Goal: Task Accomplishment & Management: Use online tool/utility

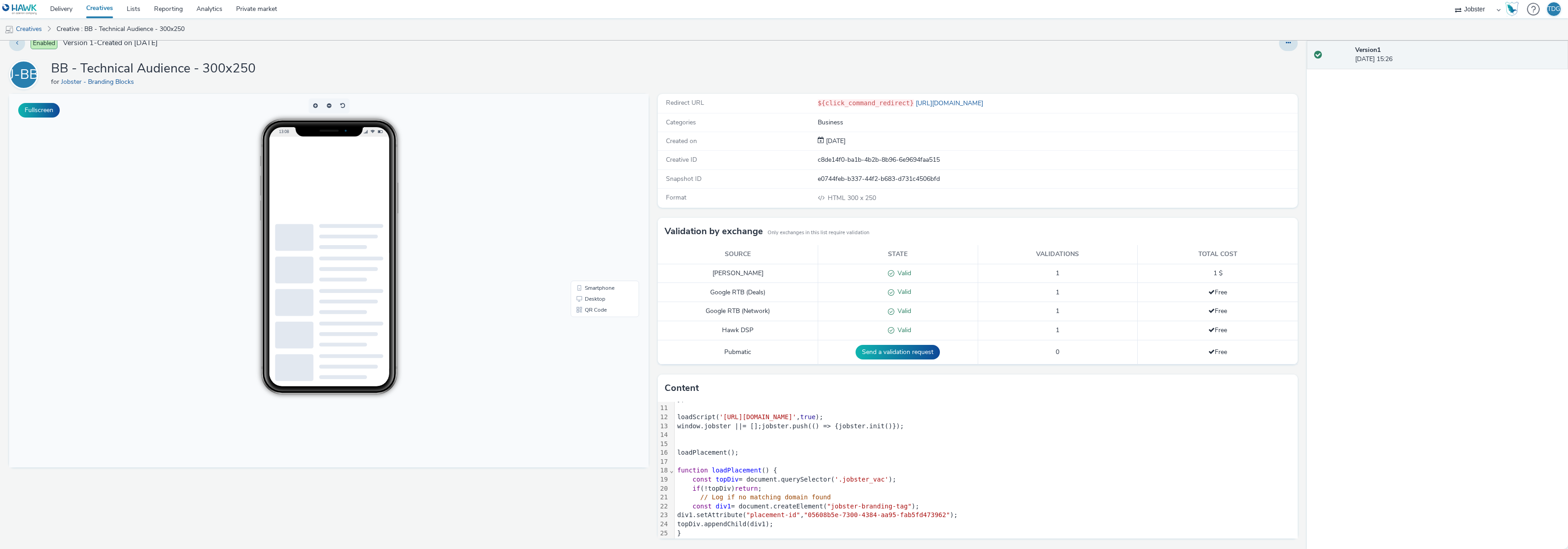
scroll to position [99, 0]
click at [34, 112] on button "Fullscreen" at bounding box center [39, 110] width 41 height 15
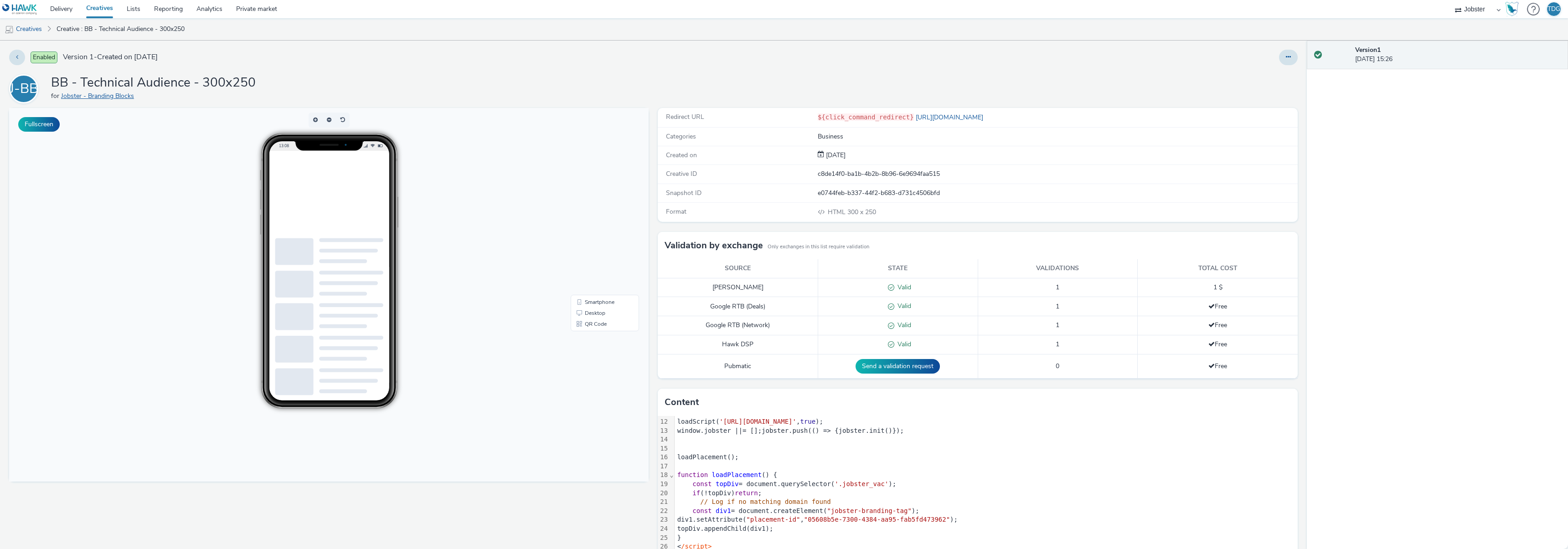
click at [117, 95] on link "Jobster - Branding Blocks" at bounding box center [99, 96] width 77 height 9
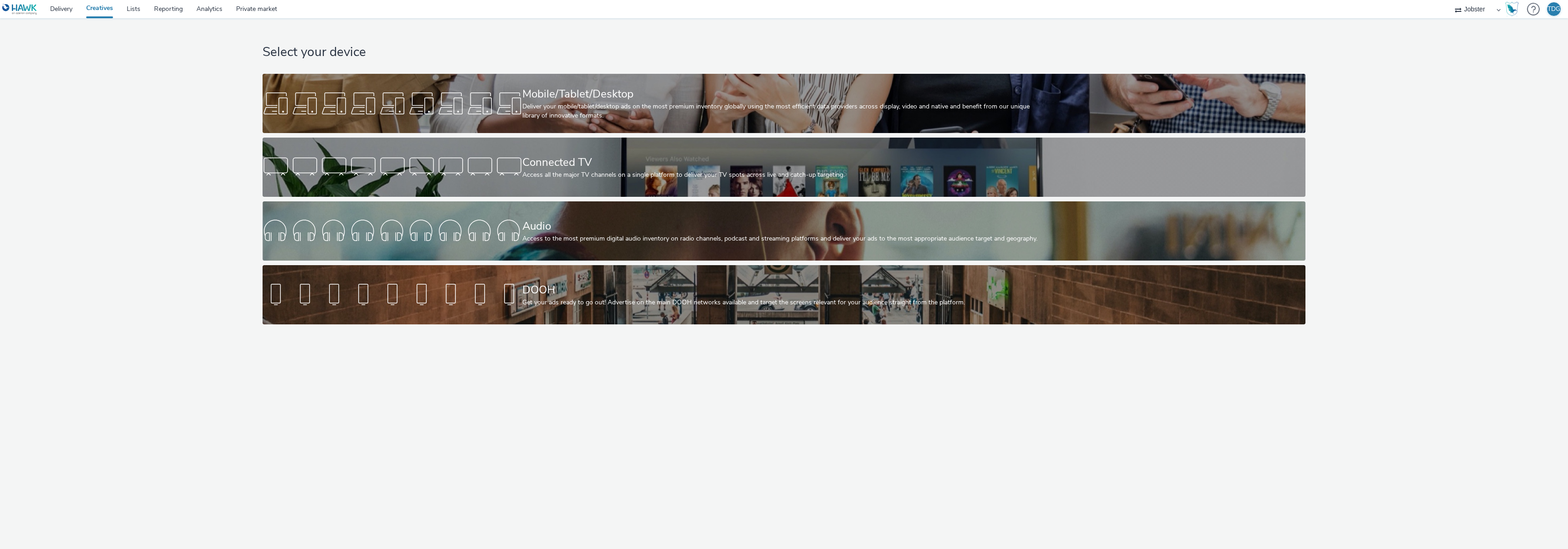
click at [494, 68] on div "Select your device Mobile/Tablet/Desktop Deliver your mobile/tablet/desktop ads…" at bounding box center [784, 173] width 1050 height 311
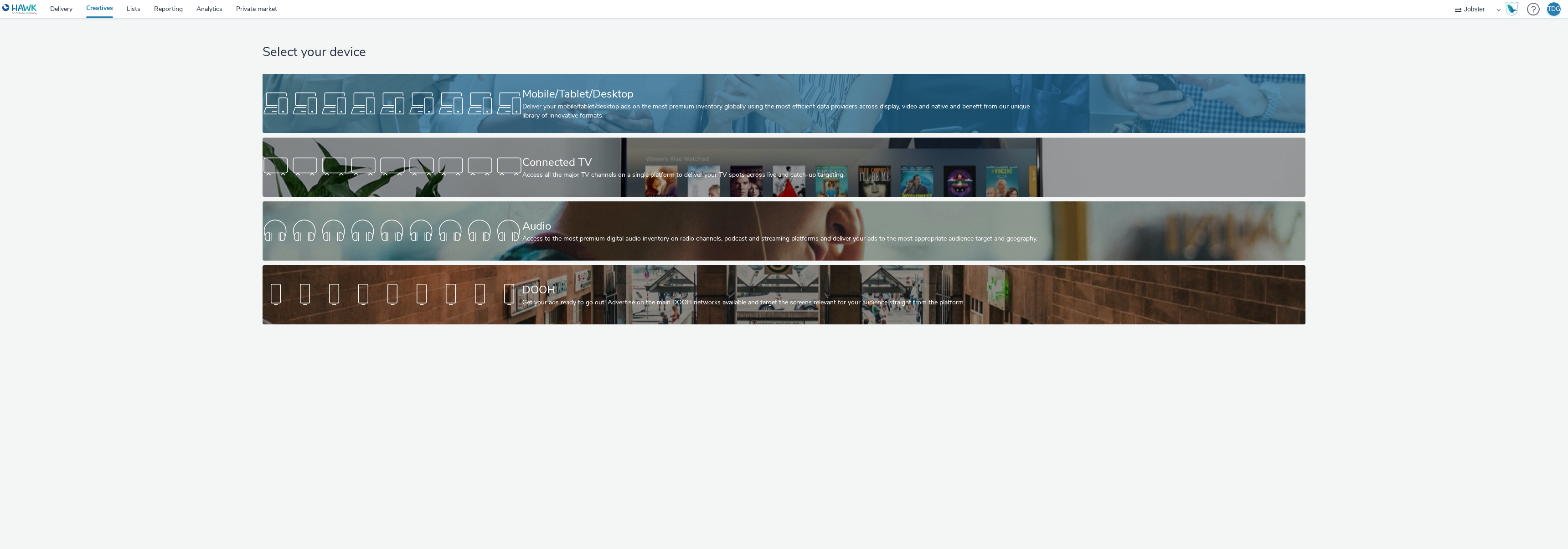
click at [499, 88] on link "Mobile/Tablet/Desktop Deliver your mobile/tablet/desktop ads on the most premiu…" at bounding box center [784, 103] width 1043 height 59
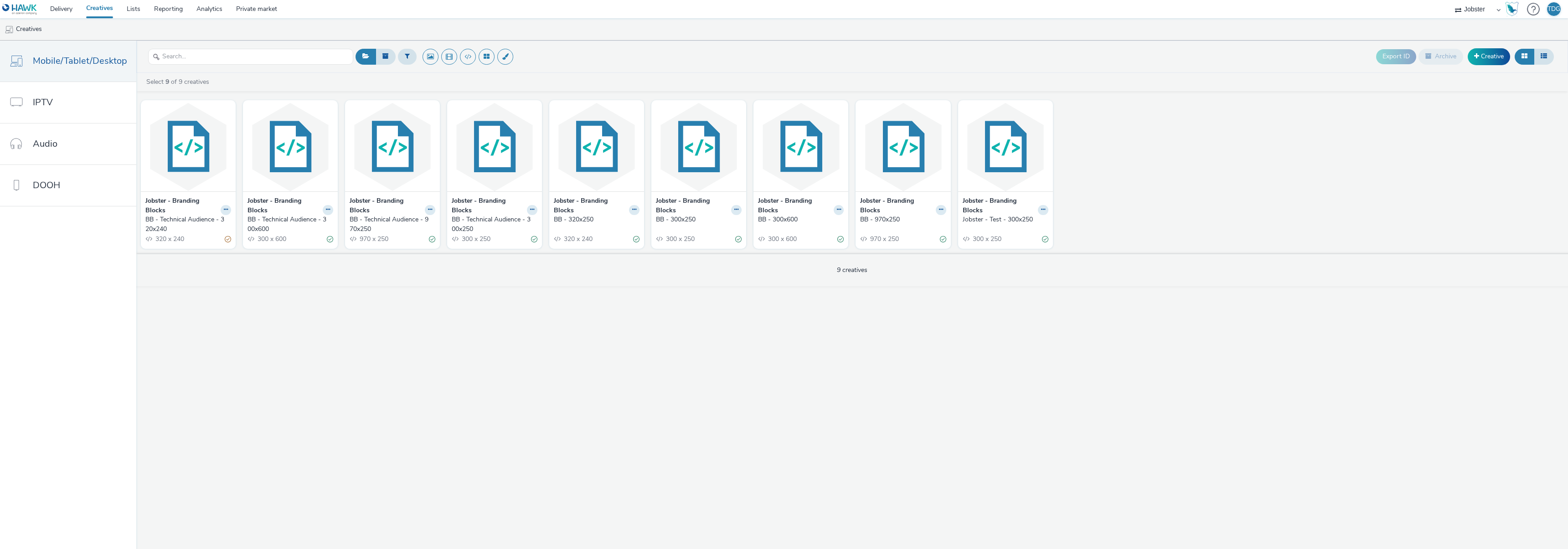
click at [388, 222] on div "BB - Technical Audience - 970x250" at bounding box center [390, 224] width 82 height 19
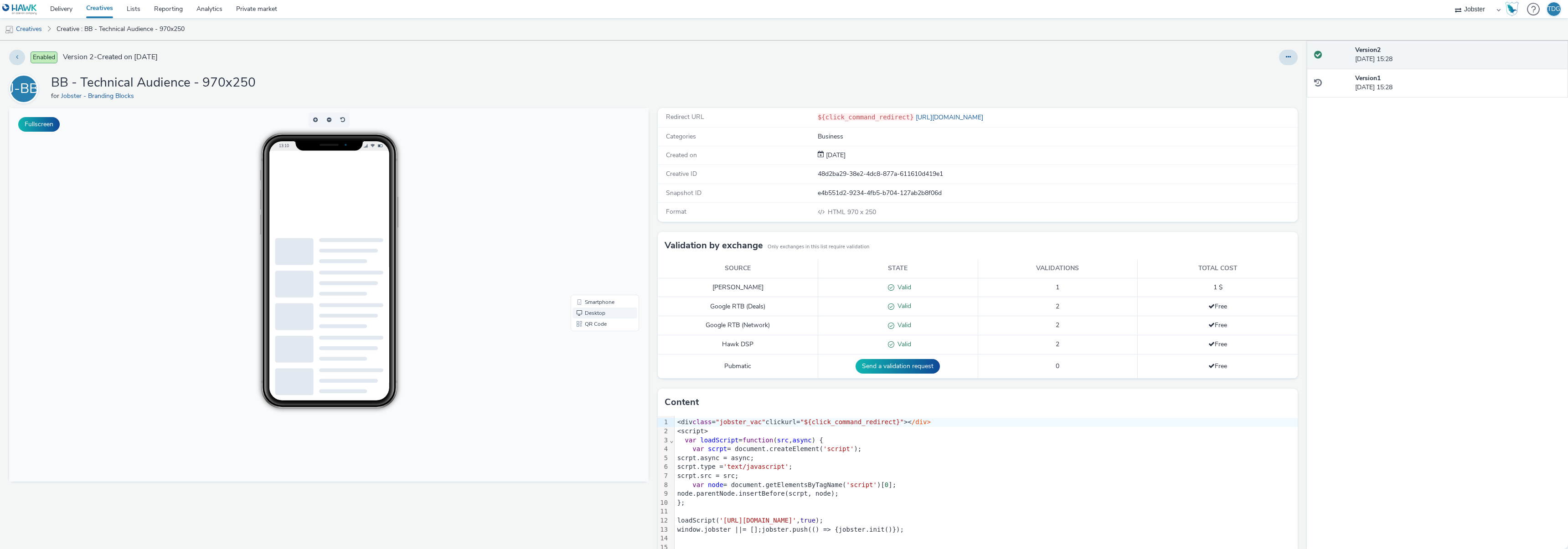
click at [593, 312] on link "Desktop" at bounding box center [605, 313] width 65 height 11
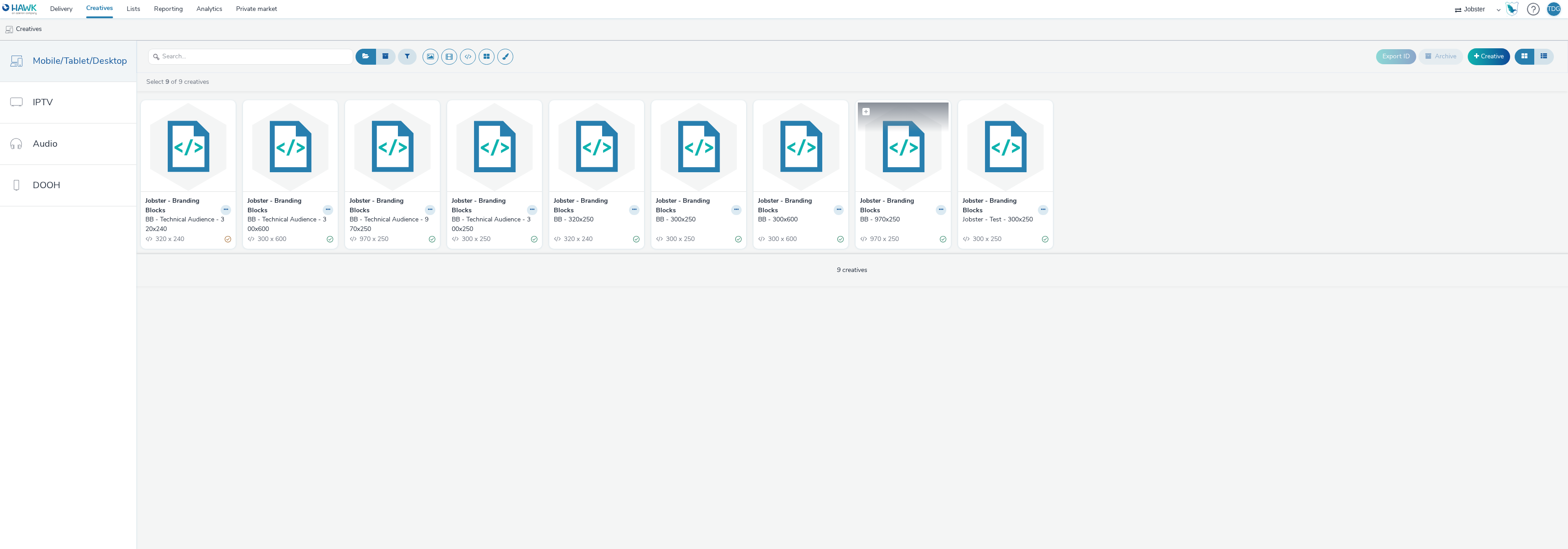
click at [890, 163] on img at bounding box center [903, 147] width 90 height 89
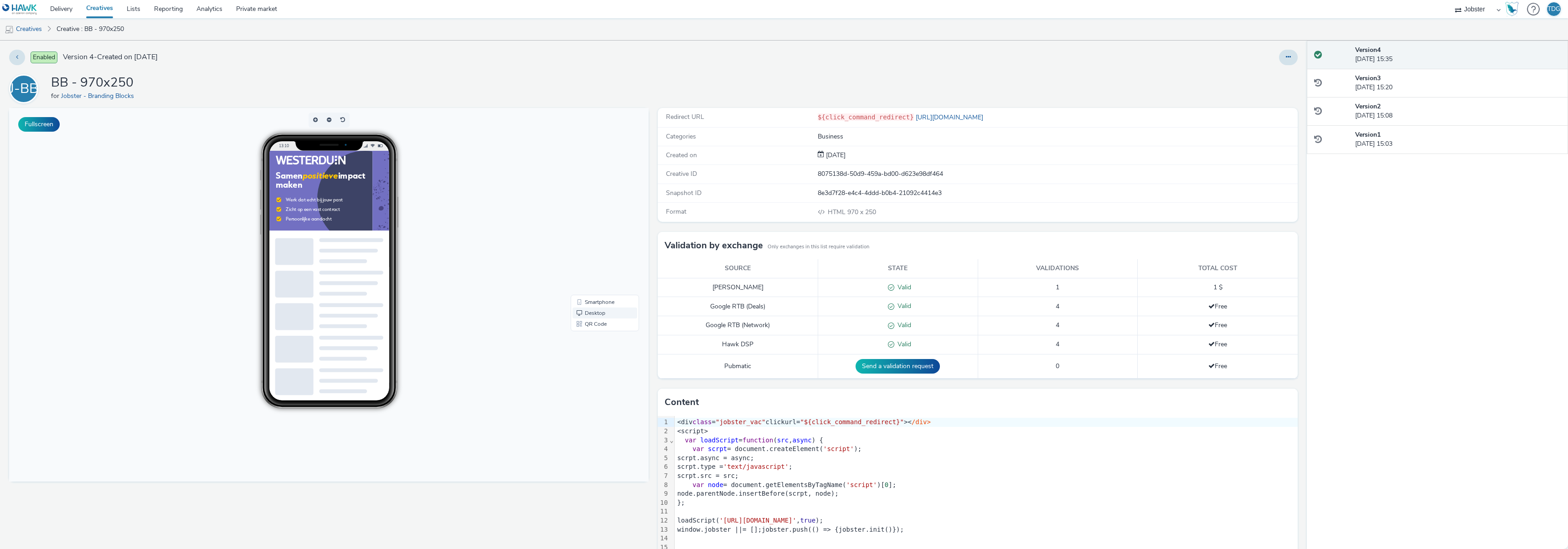
drag, startPoint x: 601, startPoint y: 301, endPoint x: 601, endPoint y: 315, distance: 14.0
click at [601, 315] on ul "Smartphone Desktop QR Code" at bounding box center [605, 313] width 65 height 33
click at [600, 315] on link "Desktop" at bounding box center [605, 313] width 65 height 11
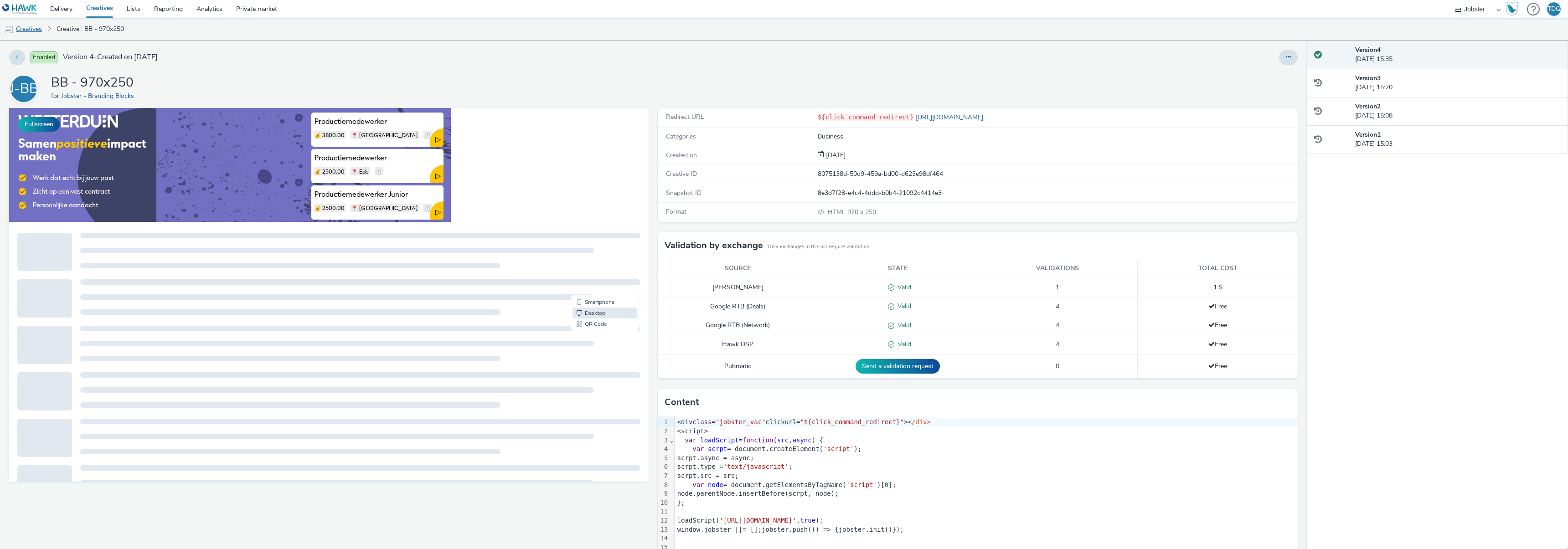
click at [35, 28] on link "Creatives" at bounding box center [23, 29] width 46 height 22
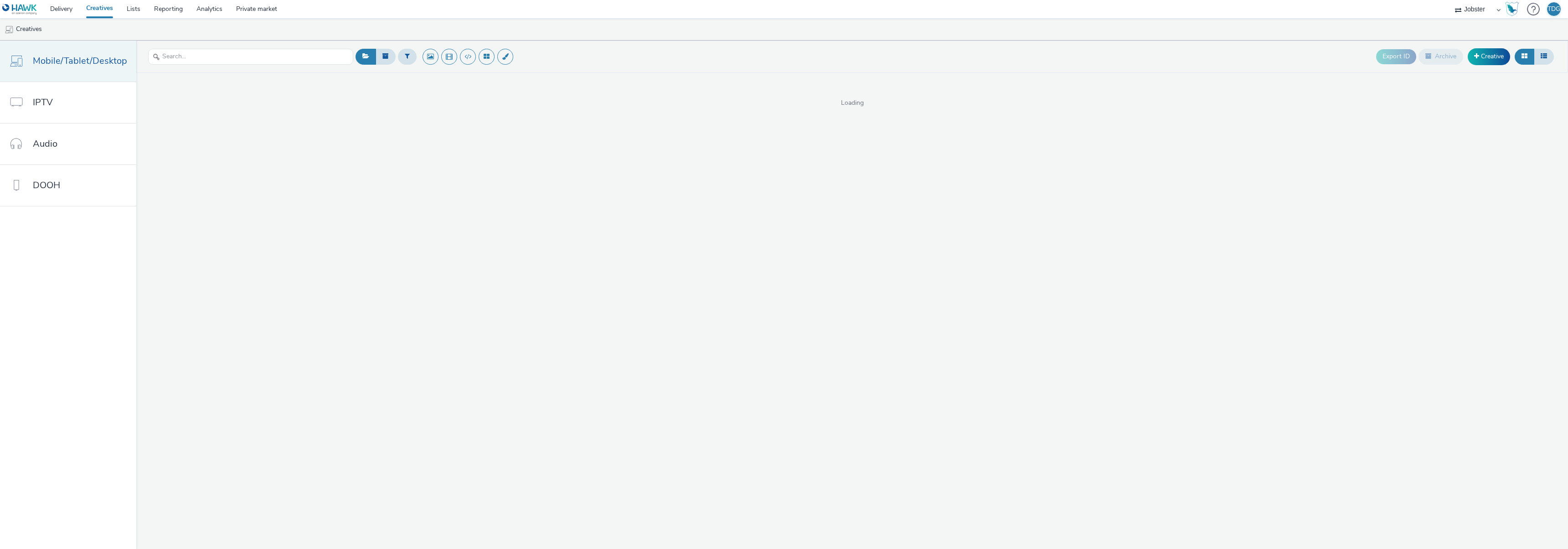
click at [69, 63] on span "Mobile/Tablet/Desktop" at bounding box center [80, 61] width 94 height 13
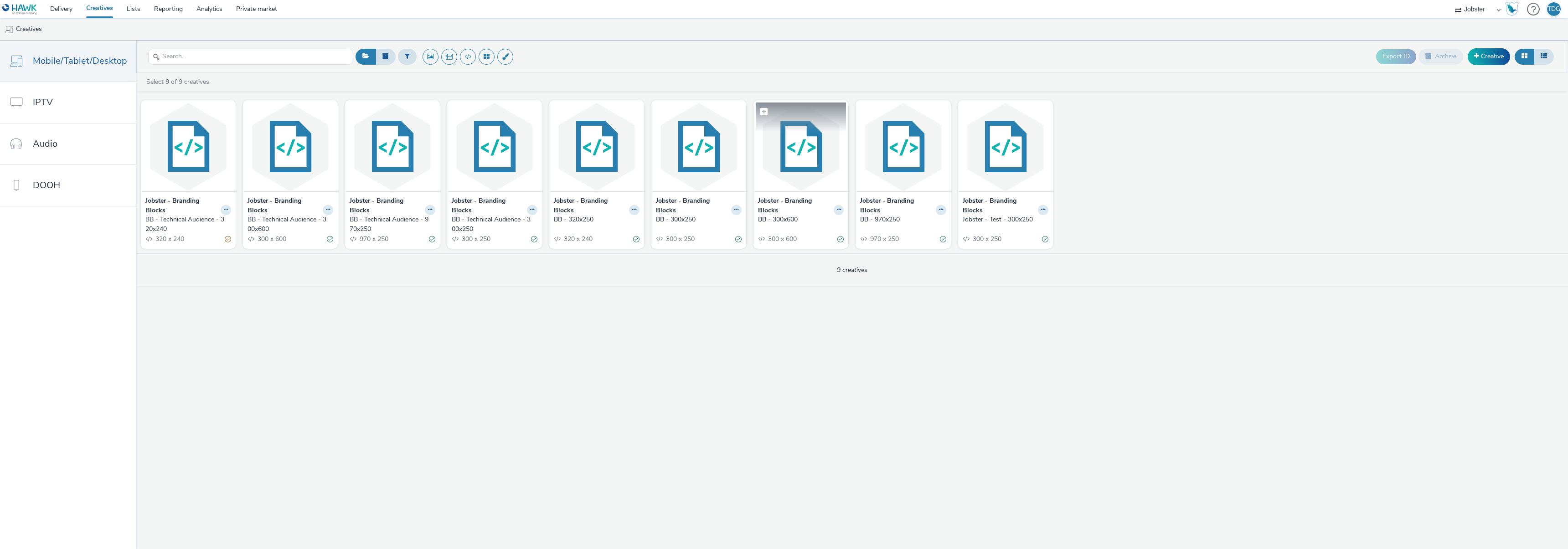
click at [793, 163] on img at bounding box center [801, 147] width 90 height 89
click at [730, 154] on img at bounding box center [699, 147] width 90 height 89
click at [378, 372] on div "Export ID Archive Creative Select 9 of 9 creatives Jobster - Branding Blocks BB…" at bounding box center [852, 295] width 1432 height 509
click at [433, 208] on div "Jobster - Branding Blocks BB - Technical Audience - 970x250 970 x 250" at bounding box center [393, 220] width 95 height 57
click at [231, 209] on button at bounding box center [225, 210] width 10 height 10
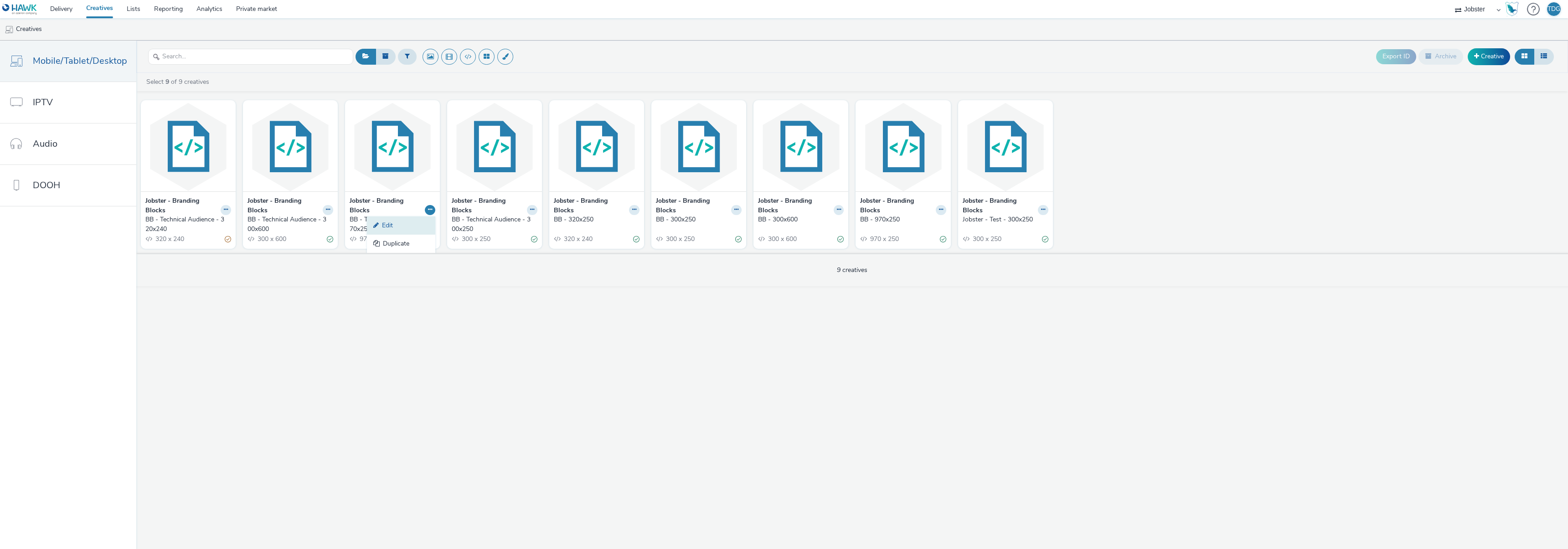
click at [393, 222] on link "Edit" at bounding box center [401, 226] width 68 height 18
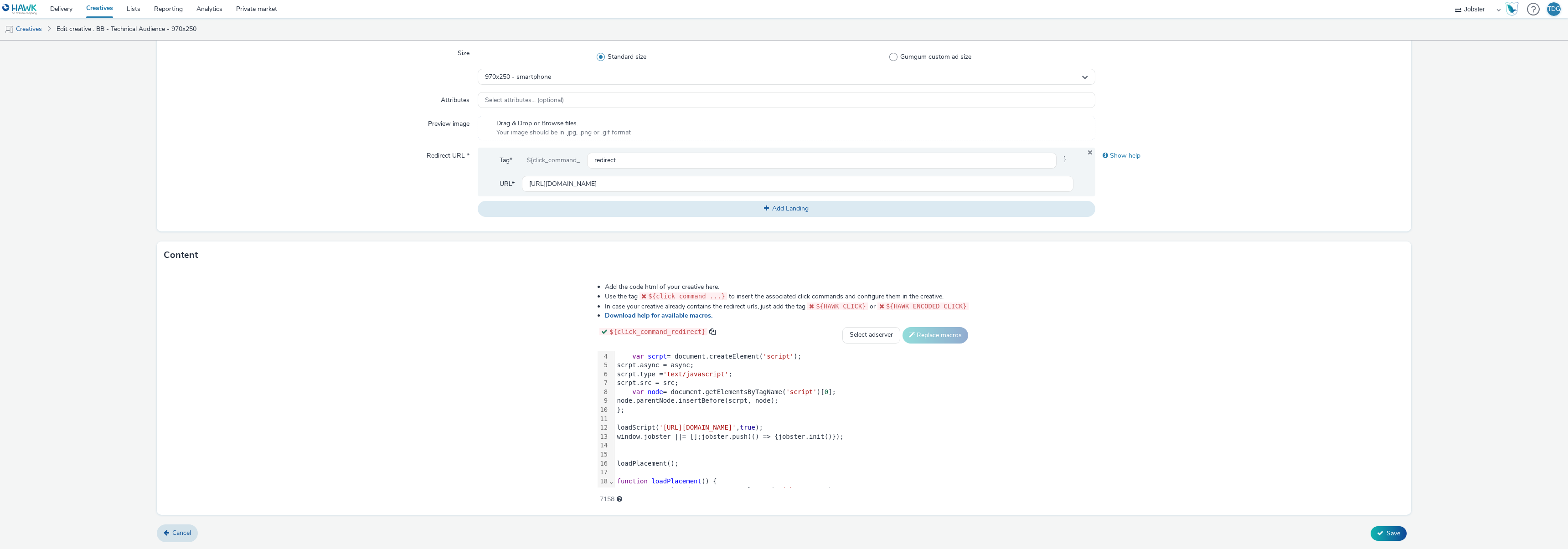
scroll to position [99, 0]
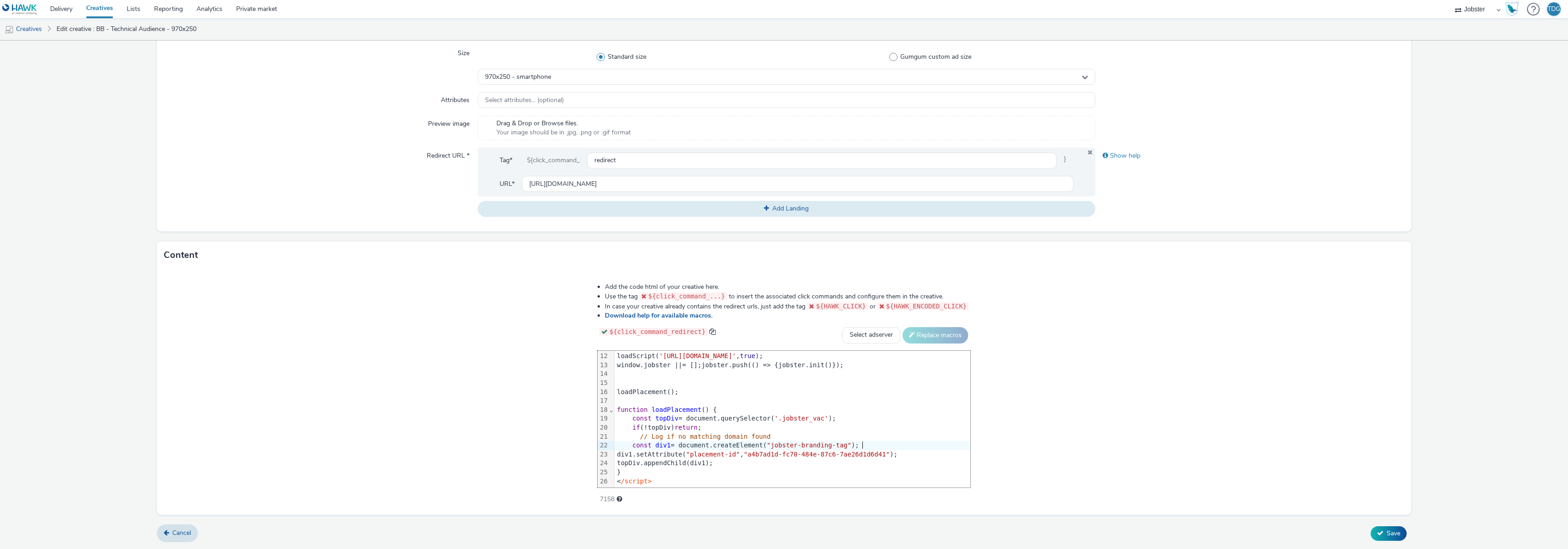
click at [876, 449] on div "const div1 = document.createElement( "jobster-branding-tag" );" at bounding box center [792, 446] width 356 height 9
click at [16, 164] on form "Edit creative General Advertiser * Jobster - Branding Blocks Name * BB - Techni…" at bounding box center [784, 175] width 1568 height 748
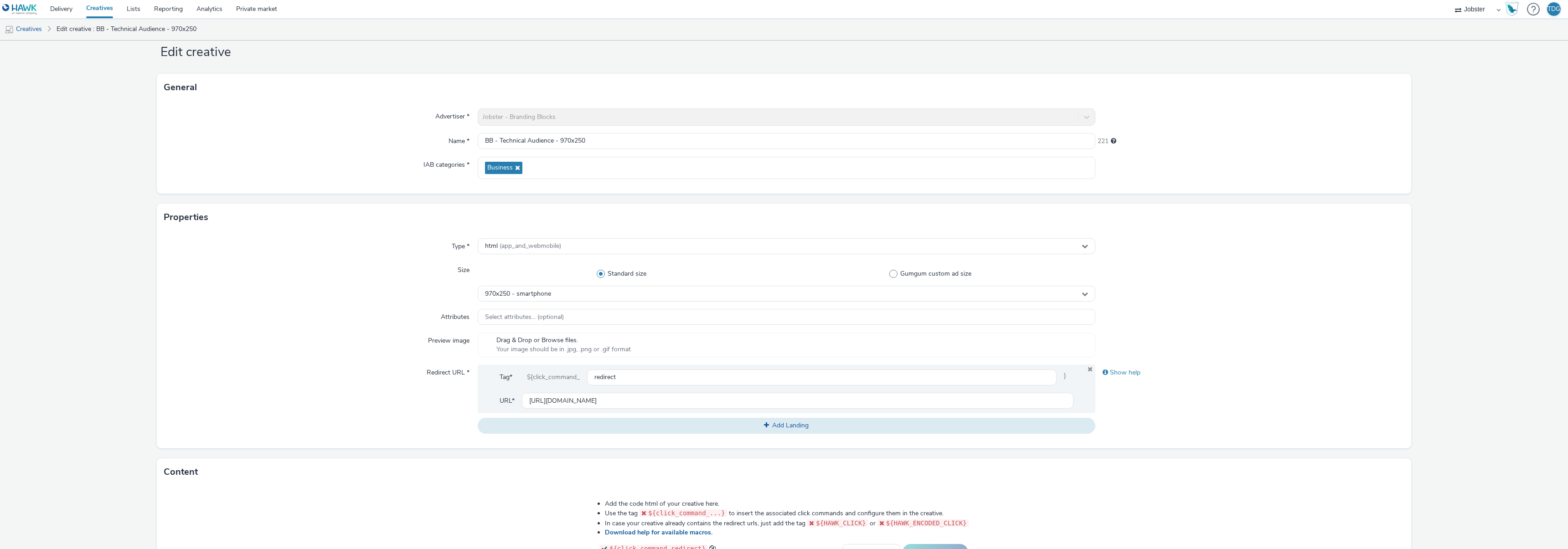
scroll to position [0, 0]
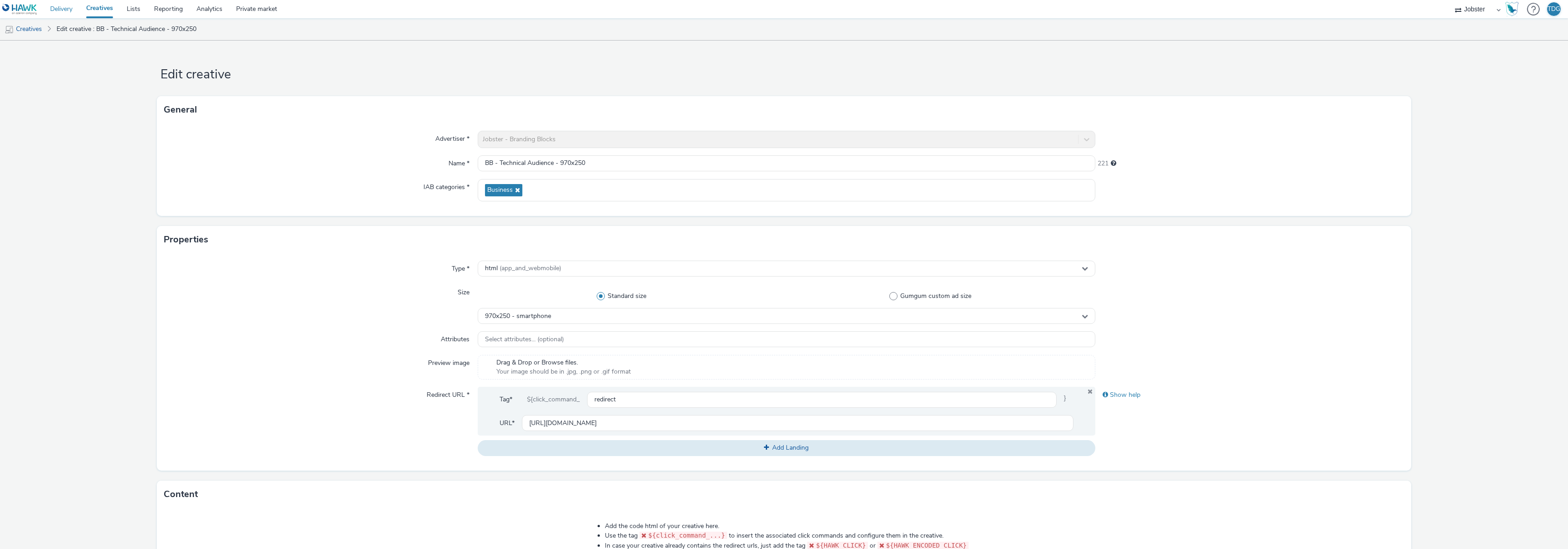
click at [66, 6] on link "Delivery" at bounding box center [61, 9] width 36 height 18
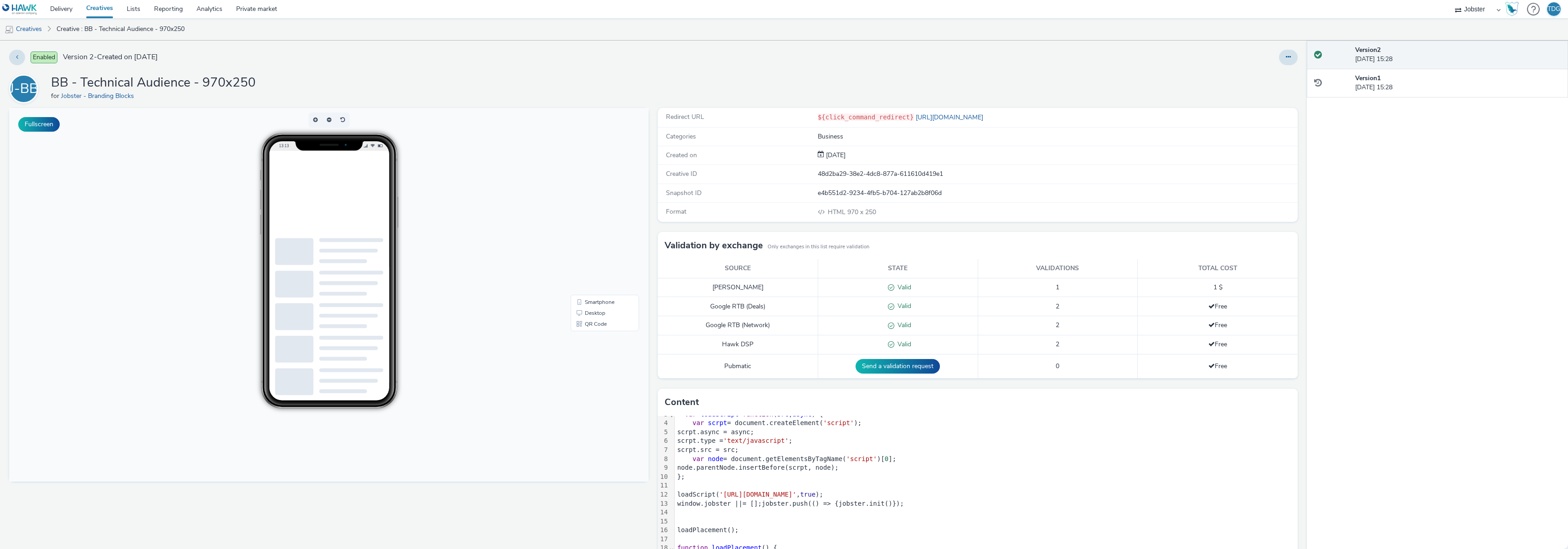
scroll to position [99, 0]
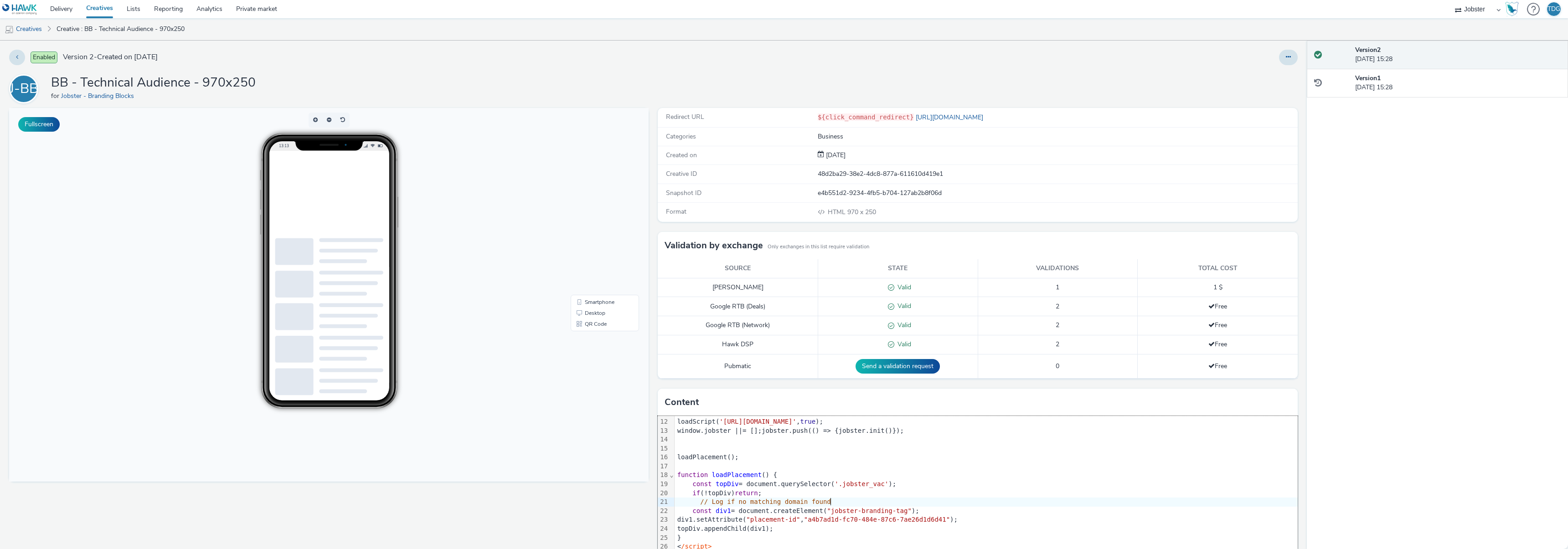
click at [966, 502] on div "// Log if no matching domain found" at bounding box center [986, 502] width 623 height 9
click at [954, 508] on div "const div1 = document.createElement( "jobster-branding-tag" );" at bounding box center [986, 511] width 623 height 9
